Goal: Ask a question

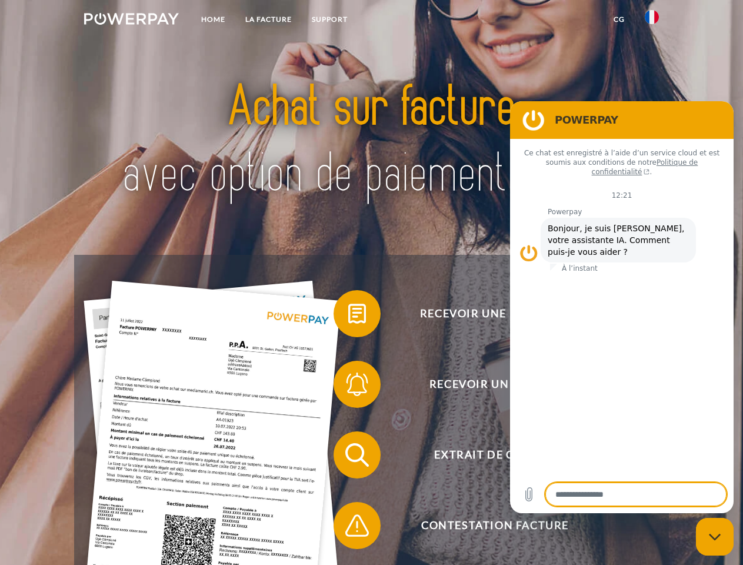
click at [131, 21] on img at bounding box center [131, 19] width 95 height 12
click at [652, 21] on img at bounding box center [652, 17] width 14 height 14
click at [619, 19] on link "CG" at bounding box center [618, 19] width 31 height 21
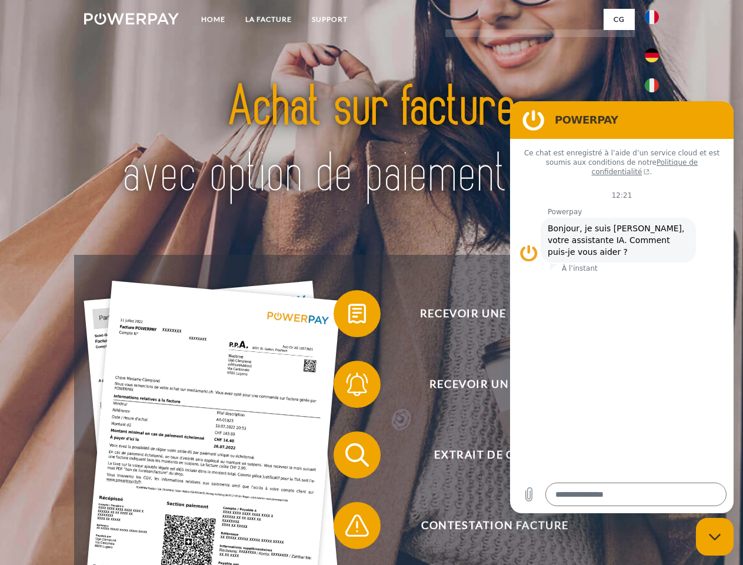
click at [348, 316] on span at bounding box center [339, 313] width 59 height 59
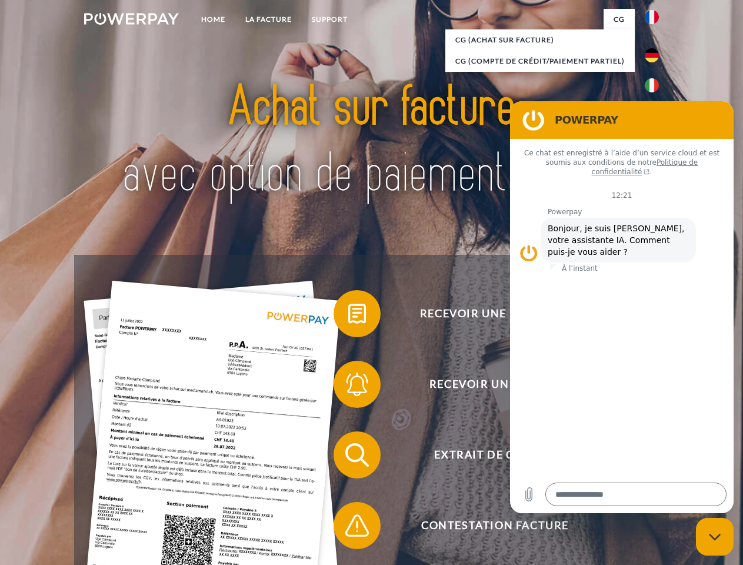
click at [348, 386] on span at bounding box center [339, 384] width 59 height 59
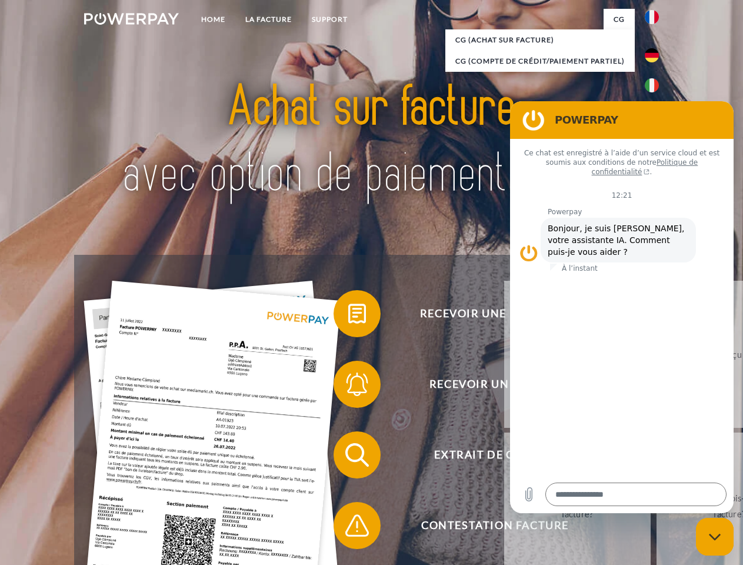
click at [656, 457] on link "Jusqu'à quand dois-je payer ma facture?" at bounding box center [729, 505] width 146 height 147
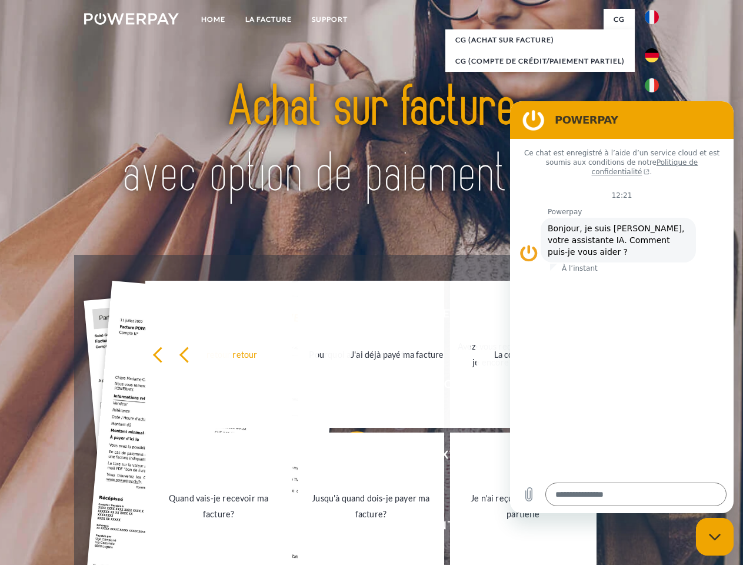
click at [450, 527] on link "Je n'ai reçu qu'une livraison partielle" at bounding box center [523, 505] width 146 height 147
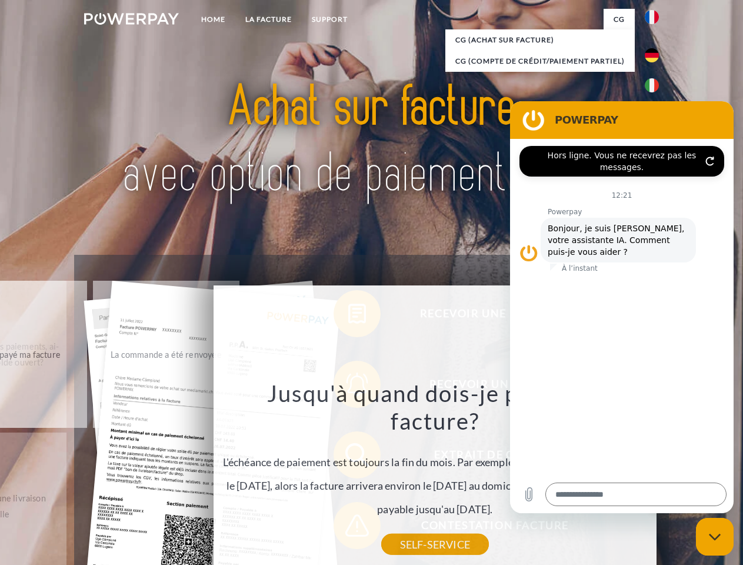
click at [714, 536] on icon "Fermer la fenêtre de messagerie" at bounding box center [715, 537] width 12 height 8
type textarea "*"
